Goal: Task Accomplishment & Management: Manage account settings

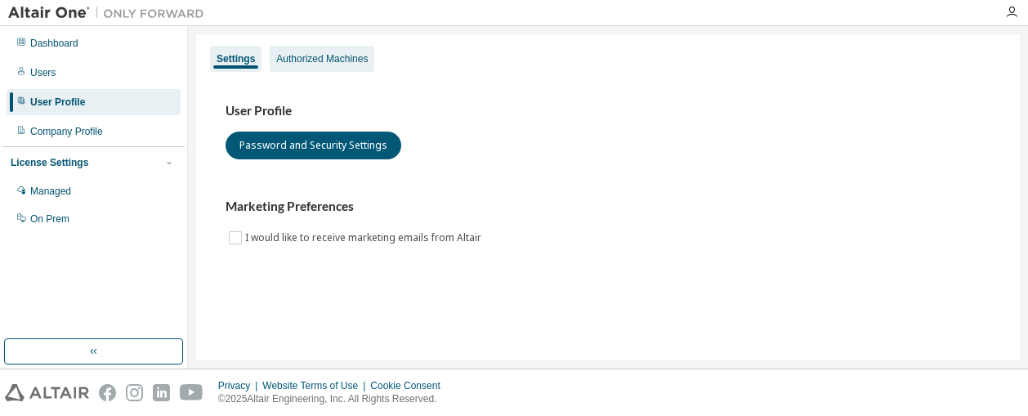
click at [335, 56] on div "Authorized Machines" at bounding box center [322, 58] width 92 height 13
